Goal: Transaction & Acquisition: Download file/media

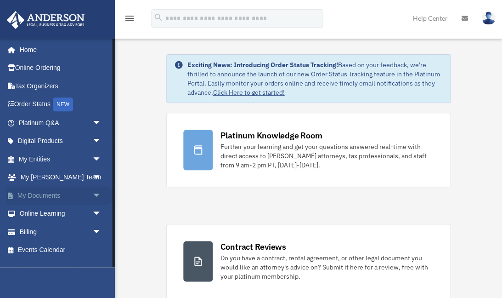
click at [36, 193] on link "My Documents arrow_drop_down" at bounding box center [60, 195] width 108 height 18
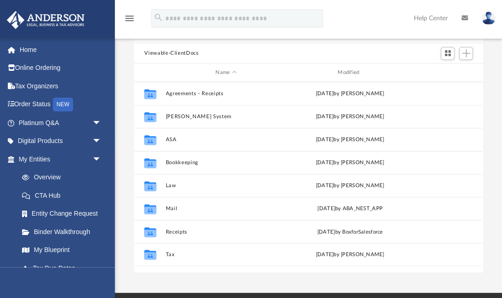
scroll to position [76, 0]
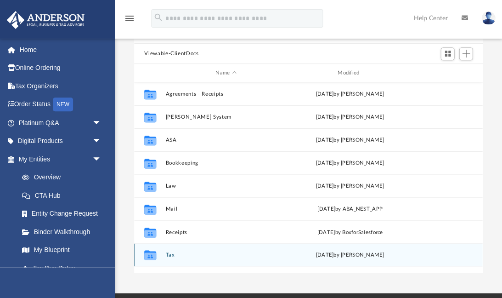
click at [168, 254] on button "Tax" at bounding box center [226, 255] width 120 height 6
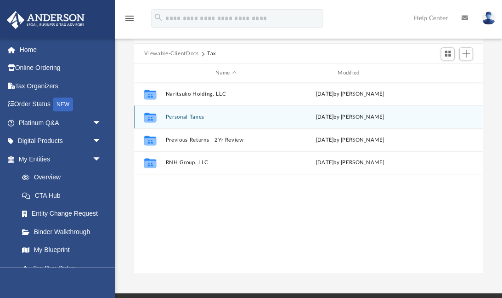
click at [185, 117] on button "Personal Taxes" at bounding box center [226, 117] width 120 height 6
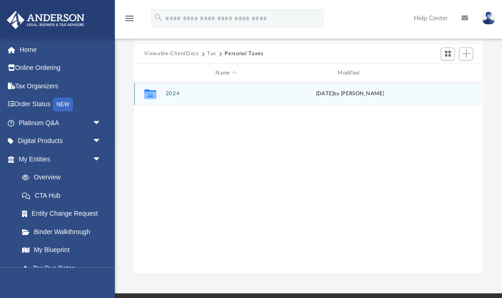
click at [169, 91] on button "2024" at bounding box center [226, 94] width 120 height 6
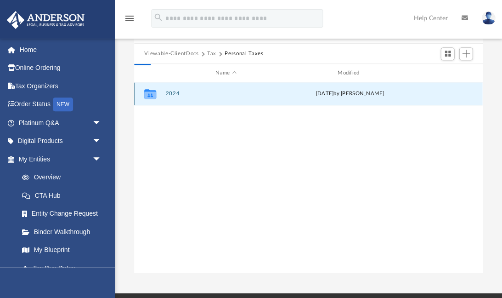
click at [169, 91] on button "2024" at bounding box center [226, 94] width 120 height 6
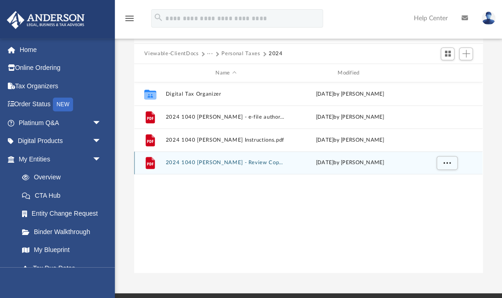
click at [231, 160] on button "2024 1040 [PERSON_NAME] - Review Copy.pdf" at bounding box center [226, 163] width 120 height 6
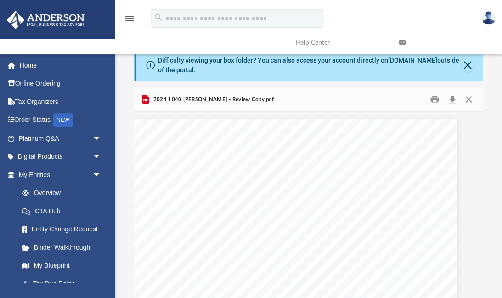
scroll to position [0, 0]
click at [432, 94] on button "Print" at bounding box center [435, 99] width 18 height 14
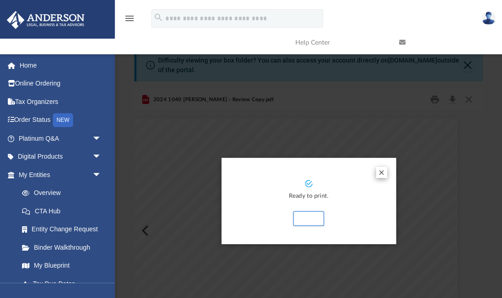
click at [381, 172] on button "Preview" at bounding box center [381, 172] width 11 height 11
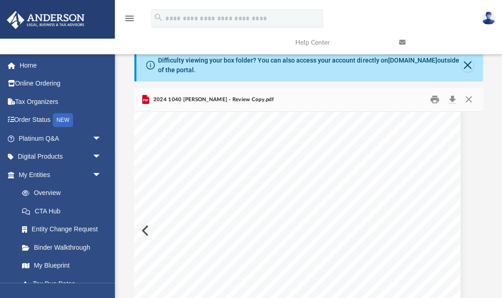
scroll to position [1900, 12]
click at [455, 98] on button "Download" at bounding box center [452, 99] width 17 height 14
